Goal: Task Accomplishment & Management: Use online tool/utility

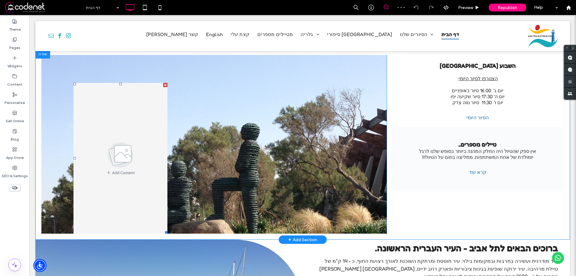
click at [166, 85] on div at bounding box center [165, 85] width 4 height 4
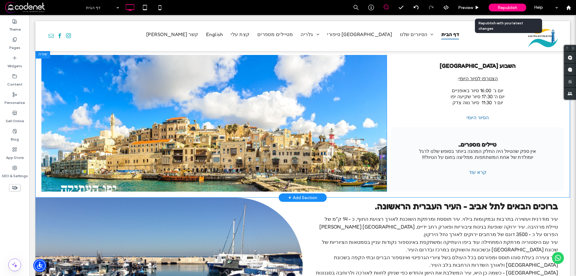
click at [512, 9] on span "Republish" at bounding box center [506, 7] width 19 height 5
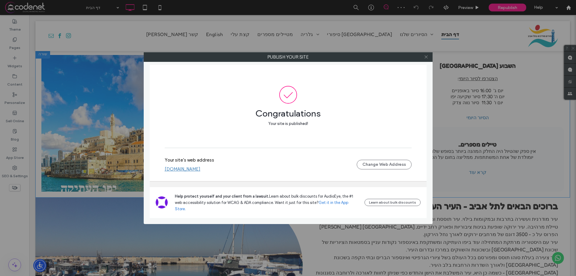
click at [427, 57] on icon at bounding box center [426, 57] width 4 height 4
